Goal: Find specific fact: Find specific fact

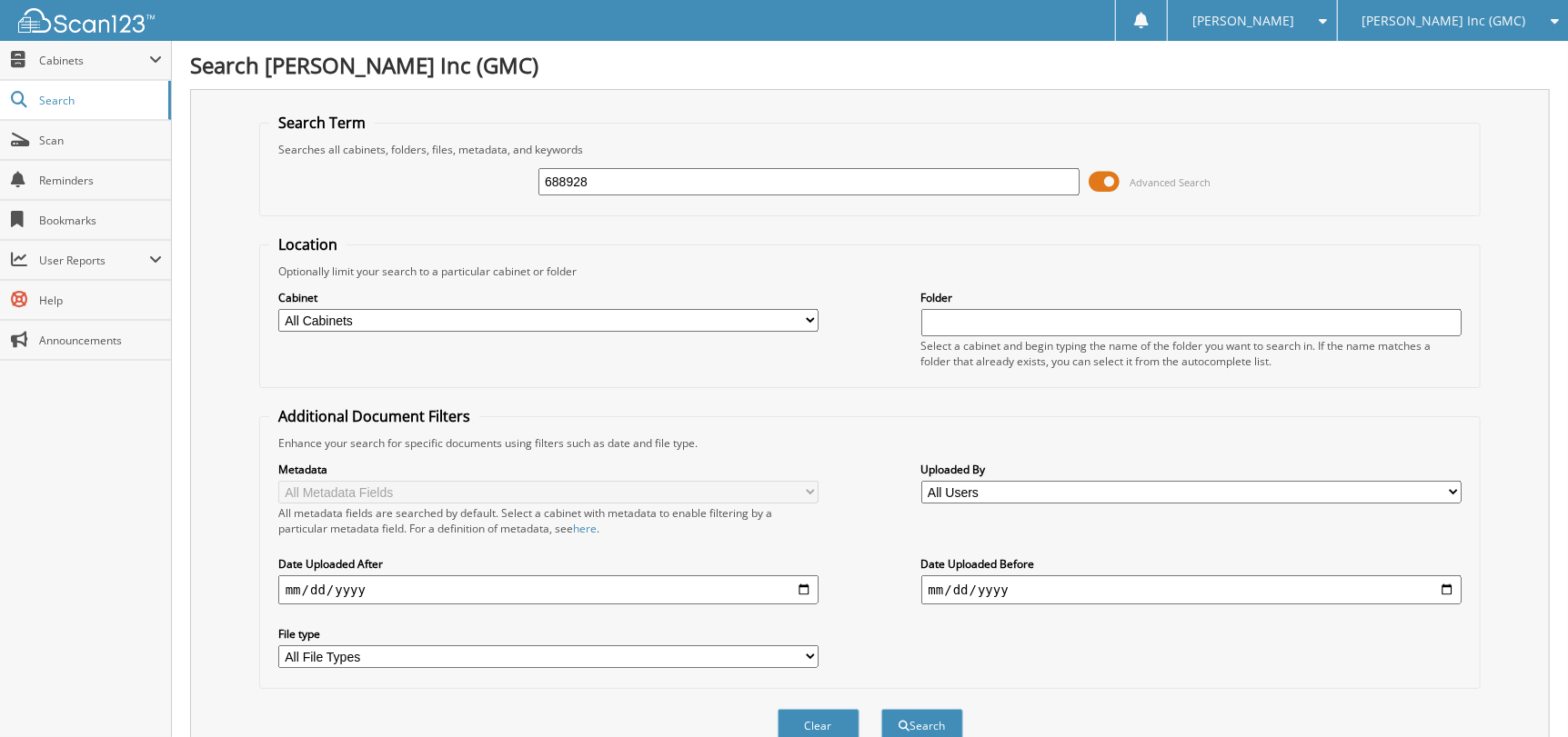
type input "688928"
click at [881, 709] on button "Search" at bounding box center [922, 725] width 82 height 34
drag, startPoint x: 733, startPoint y: 173, endPoint x: 261, endPoint y: 265, distance: 480.9
click at [259, 217] on form "Search Term Searches all cabinets, folders, files, metadata, and keywords 68892…" at bounding box center [870, 438] width 1222 height 650
type input "rub"
